Goal: Task Accomplishment & Management: Manage account settings

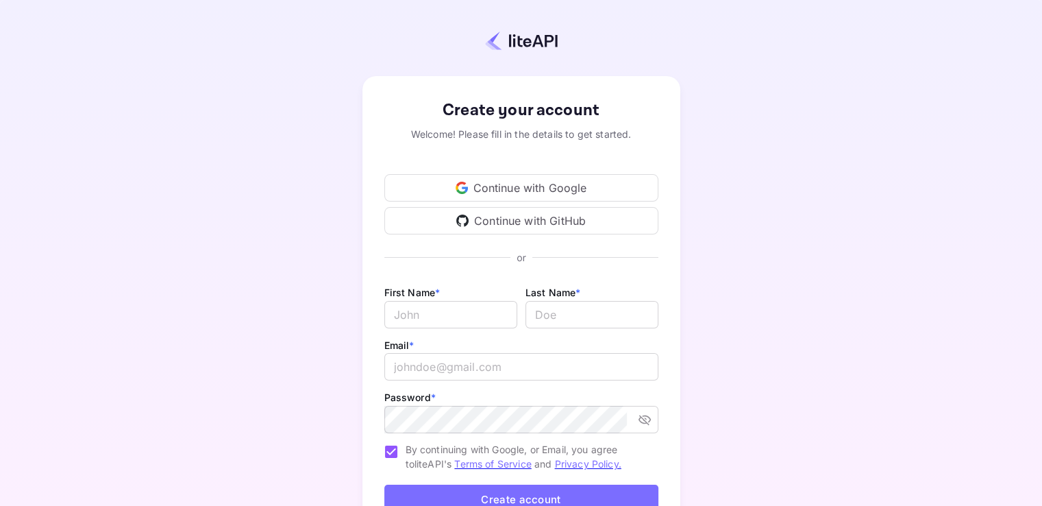
click at [584, 182] on div "Continue with Google" at bounding box center [521, 187] width 274 height 27
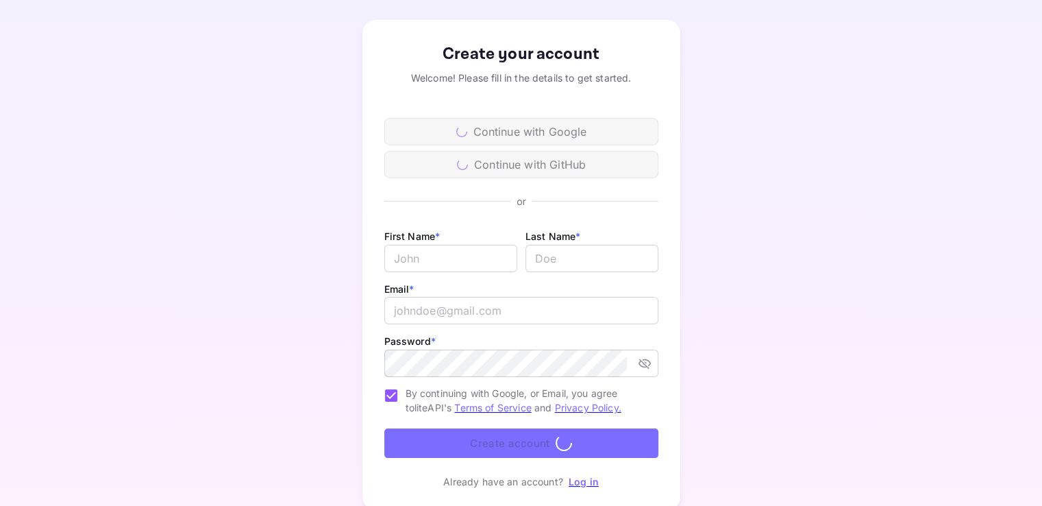
scroll to position [51, 0]
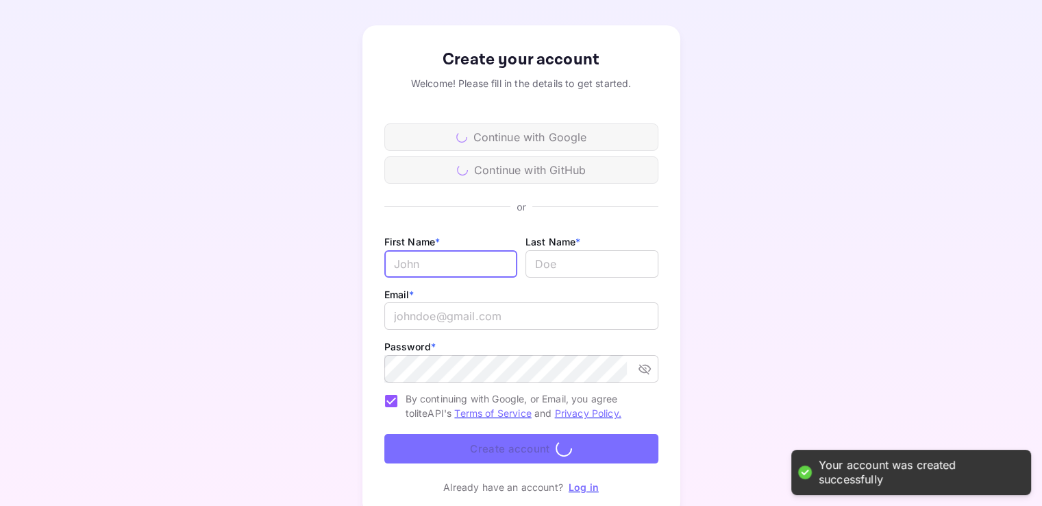
click at [433, 255] on input "Email *" at bounding box center [450, 263] width 133 height 27
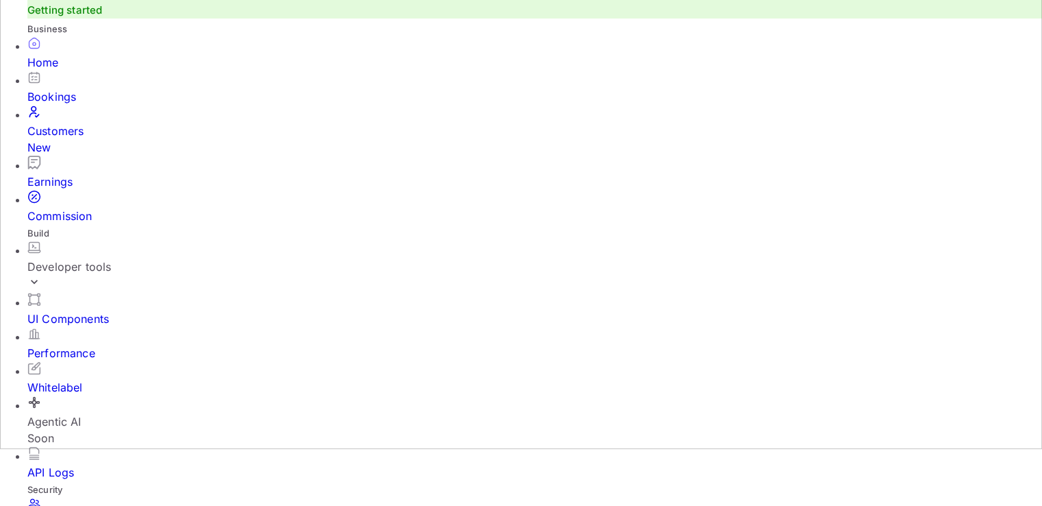
scroll to position [58, 0]
click at [118, 316] on div "UI Components" at bounding box center [534, 318] width 1014 height 16
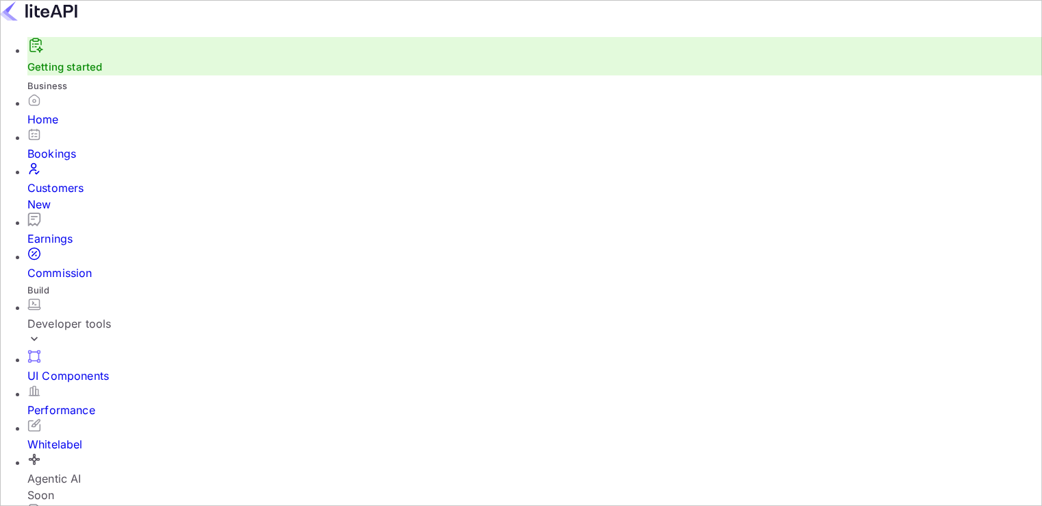
click at [103, 315] on div "Developer tools" at bounding box center [534, 323] width 1014 height 16
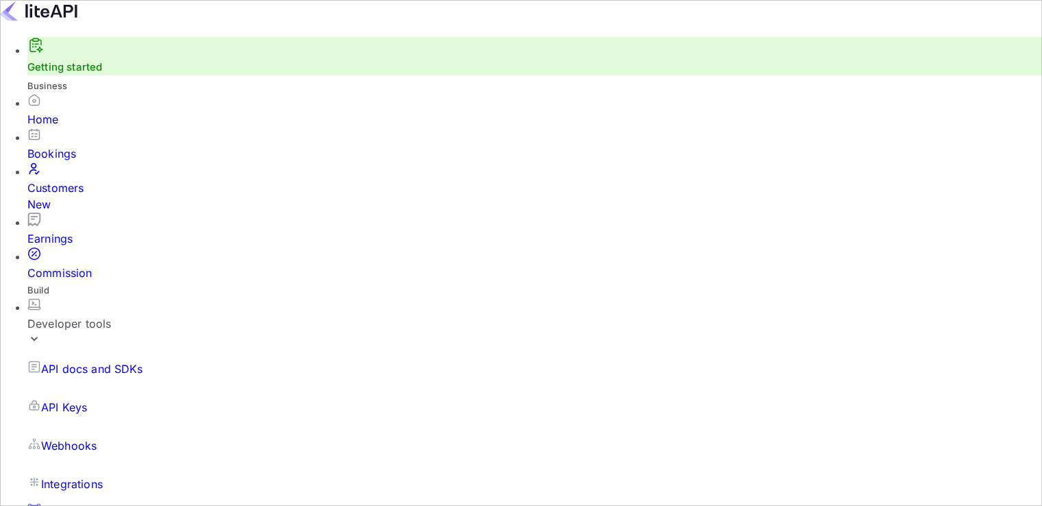
click at [95, 315] on div "Developer tools" at bounding box center [534, 323] width 1014 height 16
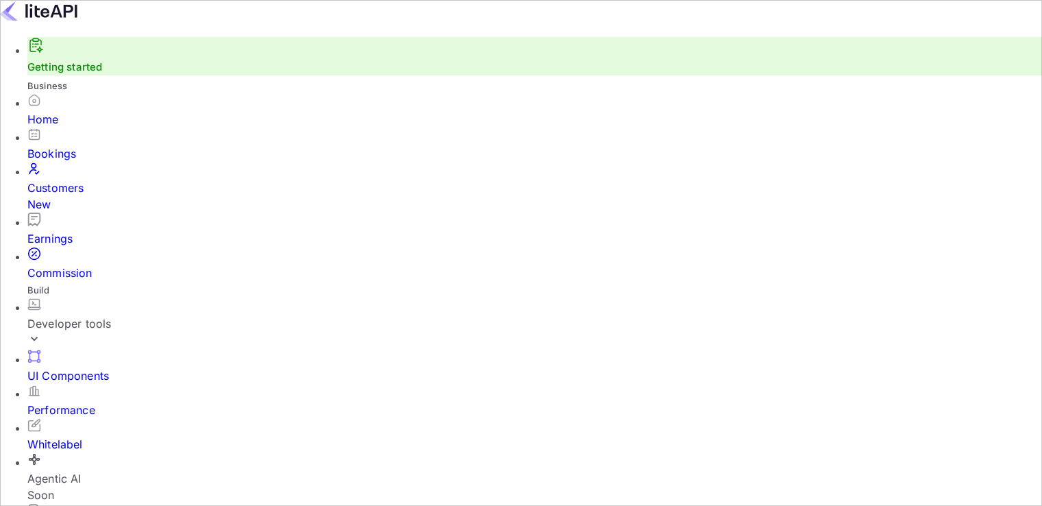
click at [27, 123] on div "Home" at bounding box center [534, 110] width 1014 height 34
click at [83, 315] on div "Developer tools" at bounding box center [534, 323] width 1014 height 16
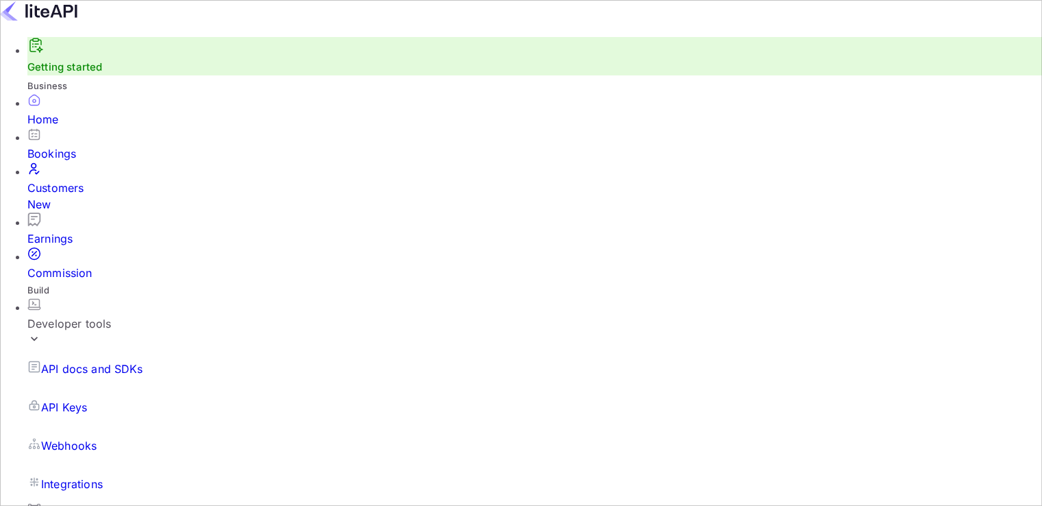
click at [85, 475] on p "Integrations" at bounding box center [72, 483] width 62 height 16
click at [91, 73] on link "Getting started" at bounding box center [64, 66] width 75 height 13
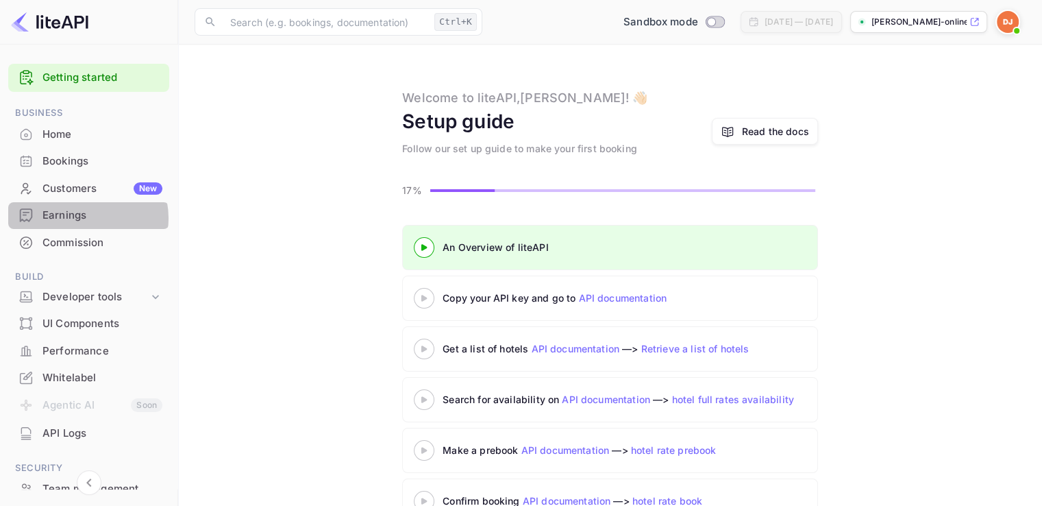
click at [86, 218] on div "Earnings" at bounding box center [102, 216] width 120 height 16
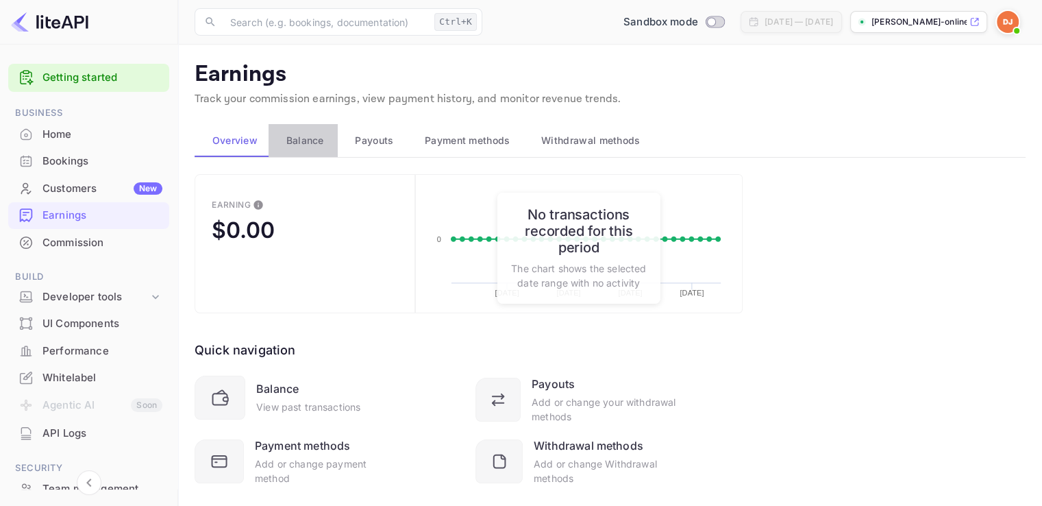
click at [315, 136] on span "Balance" at bounding box center [305, 140] width 38 height 16
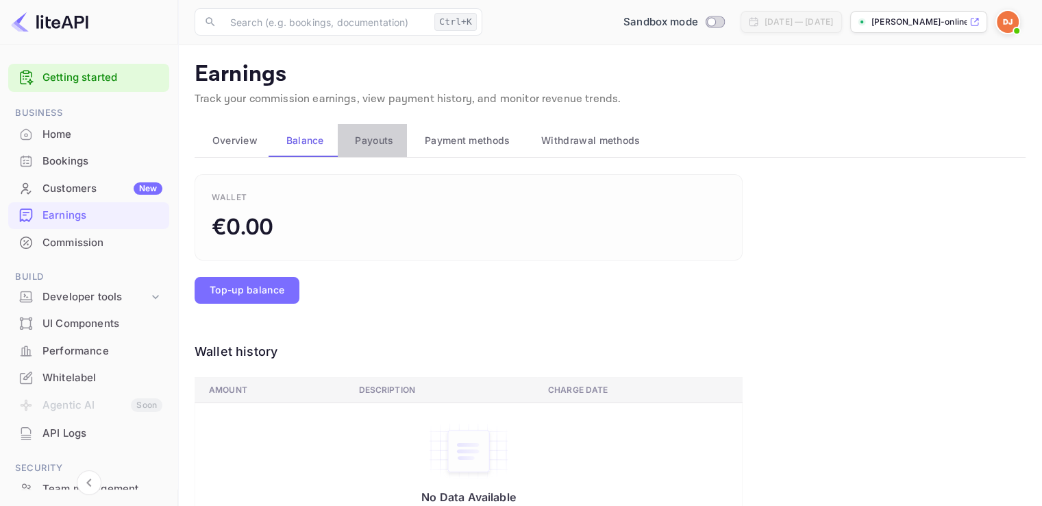
click at [397, 143] on button "Payouts" at bounding box center [373, 140] width 70 height 33
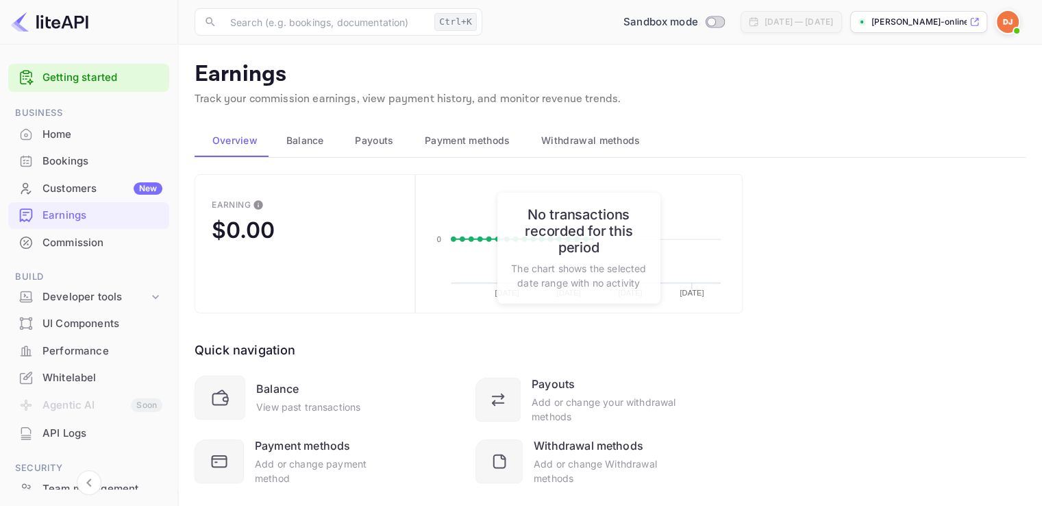
click at [440, 138] on span "Payment methods" at bounding box center [468, 140] width 86 height 16
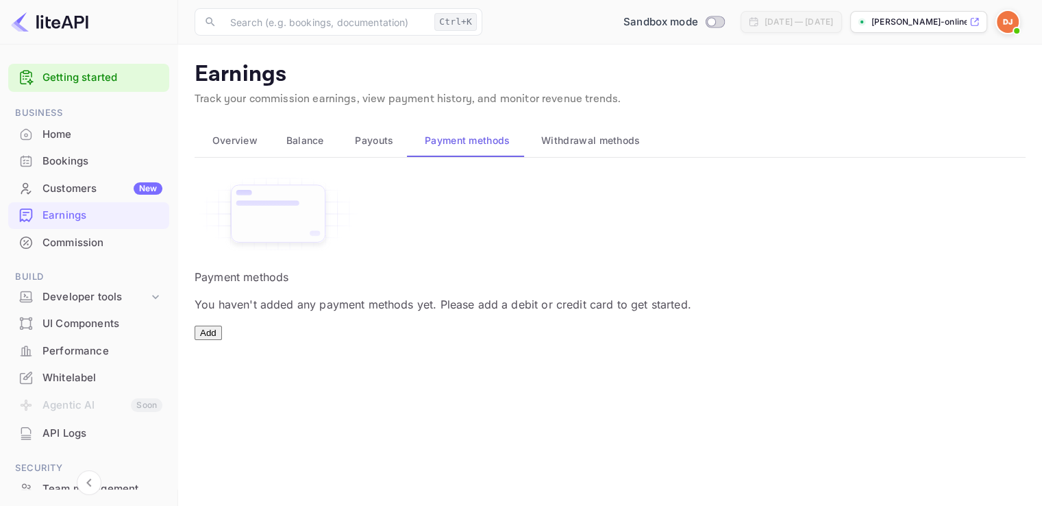
click at [222, 340] on button "Add" at bounding box center [208, 332] width 27 height 14
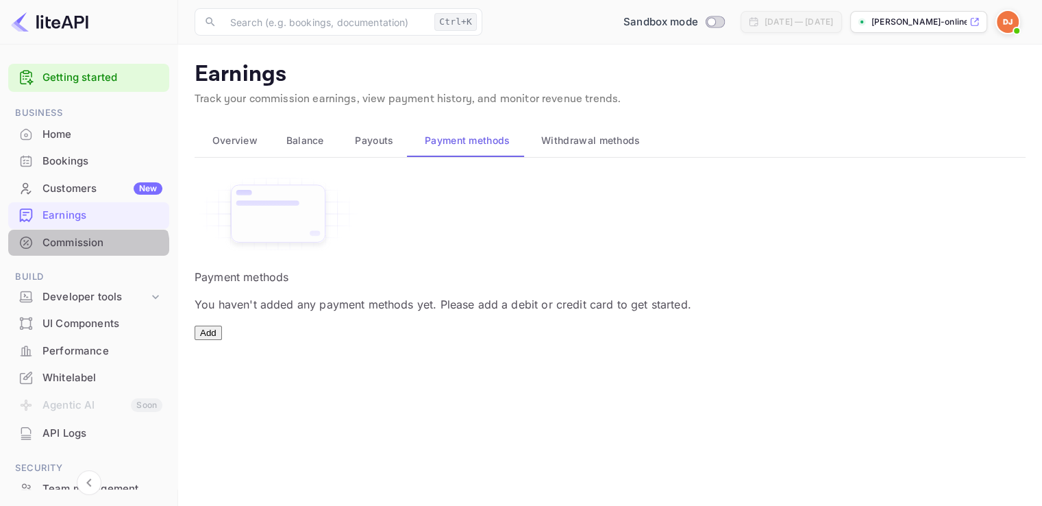
click at [70, 254] on div "Commission" at bounding box center [88, 242] width 161 height 27
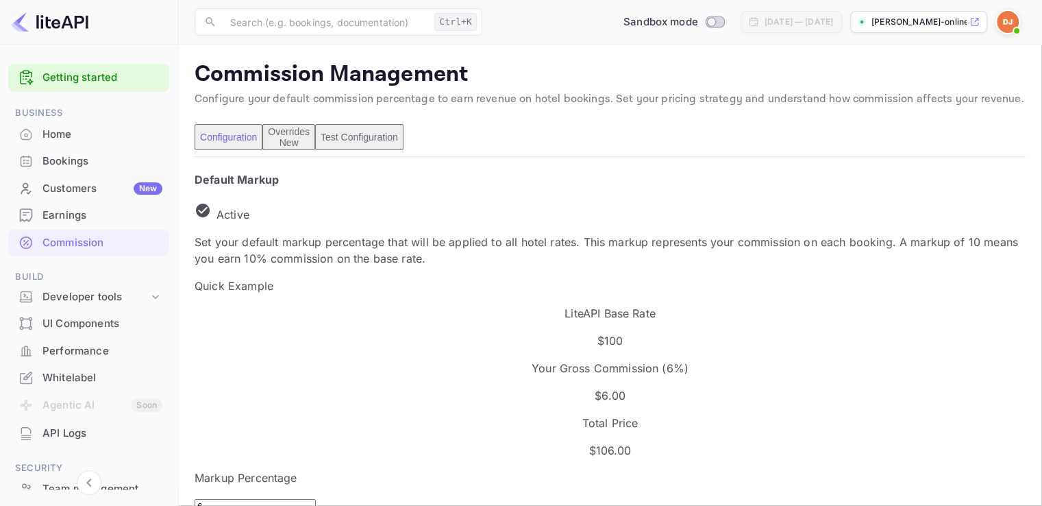
click at [899, 24] on p "donald-online-jobs-2st..." at bounding box center [918, 22] width 95 height 12
click at [1011, 23] on img at bounding box center [1008, 22] width 22 height 22
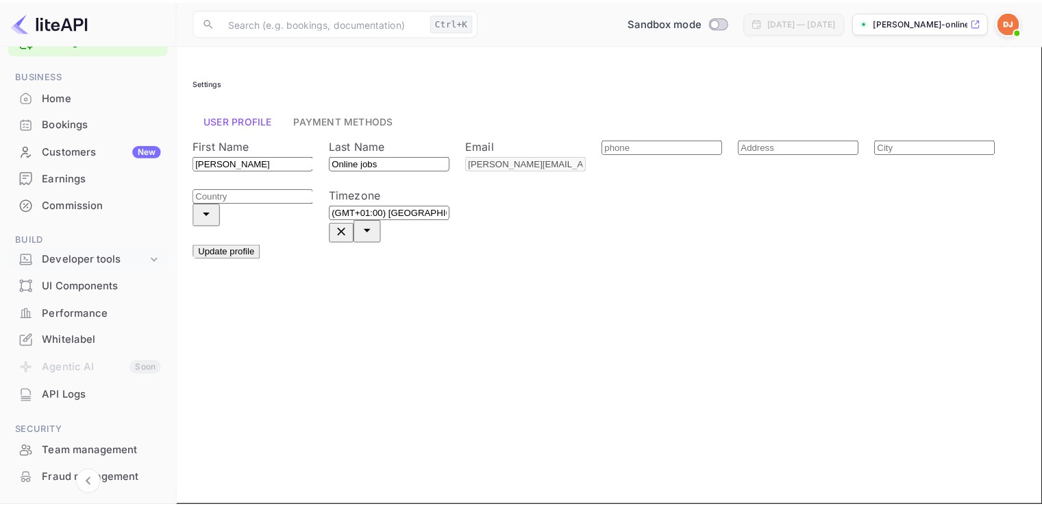
scroll to position [38, 0]
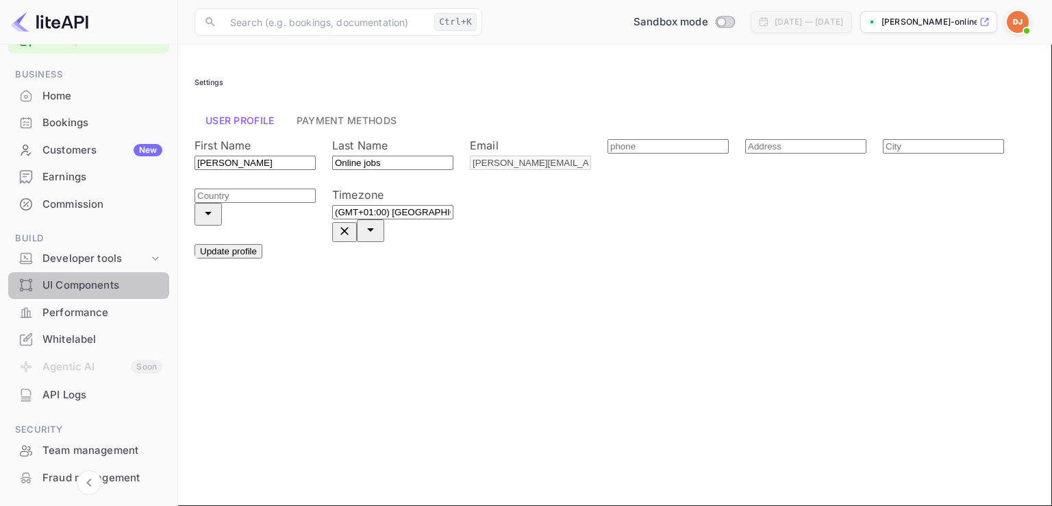
click at [93, 277] on div "UI Components" at bounding box center [102, 285] width 120 height 16
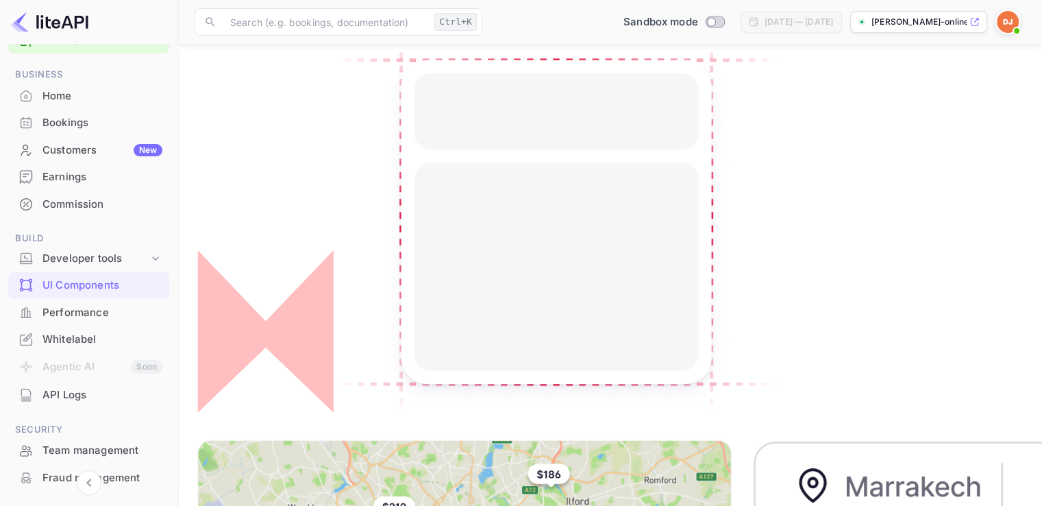
scroll to position [162, 0]
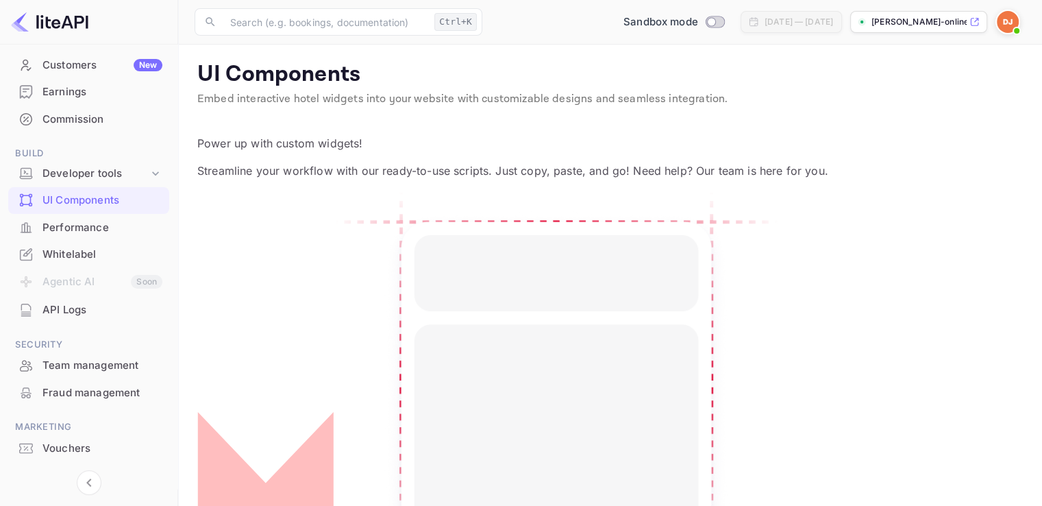
scroll to position [125, 0]
click at [60, 240] on div "Whitelabel" at bounding box center [88, 253] width 161 height 27
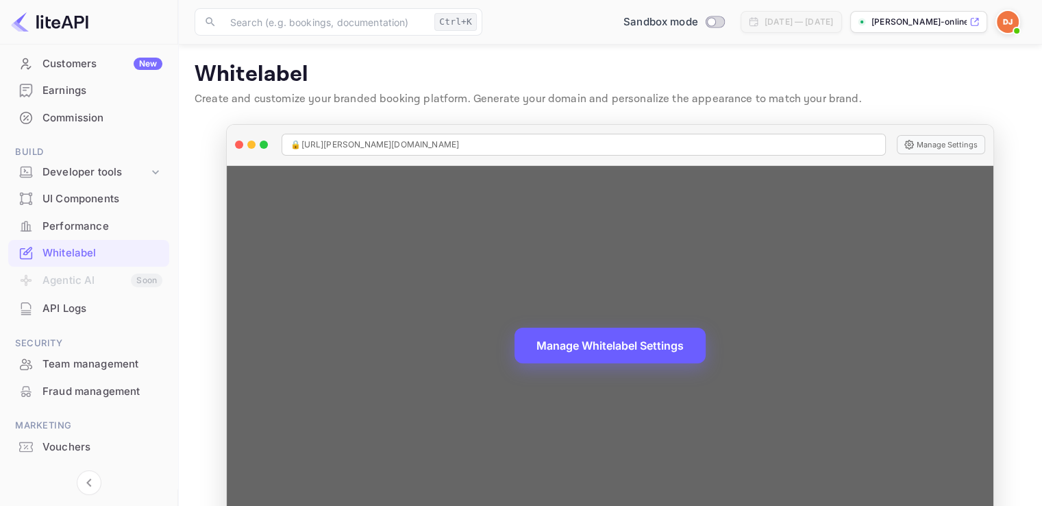
scroll to position [38, 0]
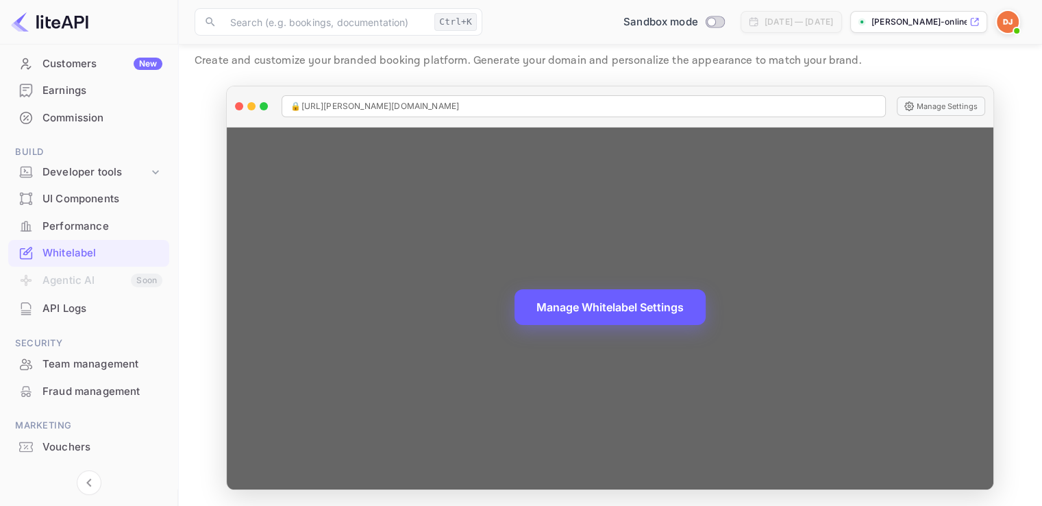
click at [631, 312] on button "Manage Whitelabel Settings" at bounding box center [609, 307] width 191 height 36
